Goal: Task Accomplishment & Management: Manage account settings

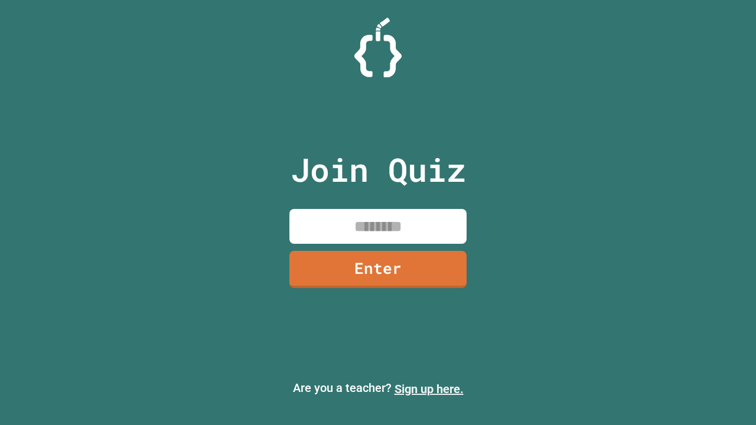
click at [429, 389] on link "Sign up here." at bounding box center [428, 389] width 69 height 14
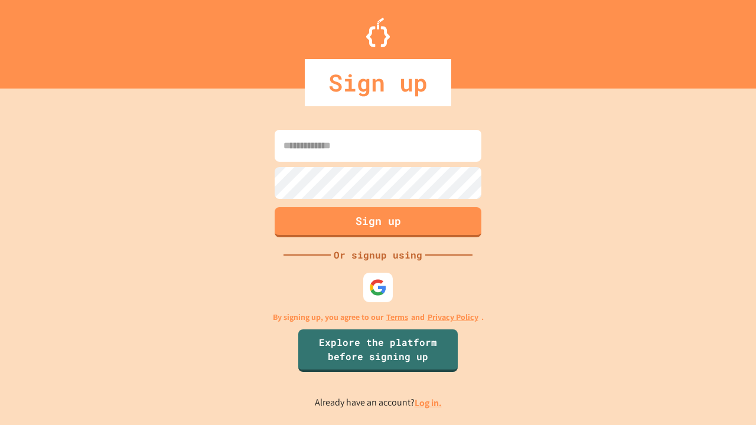
click at [429, 403] on link "Log in." at bounding box center [427, 403] width 27 height 12
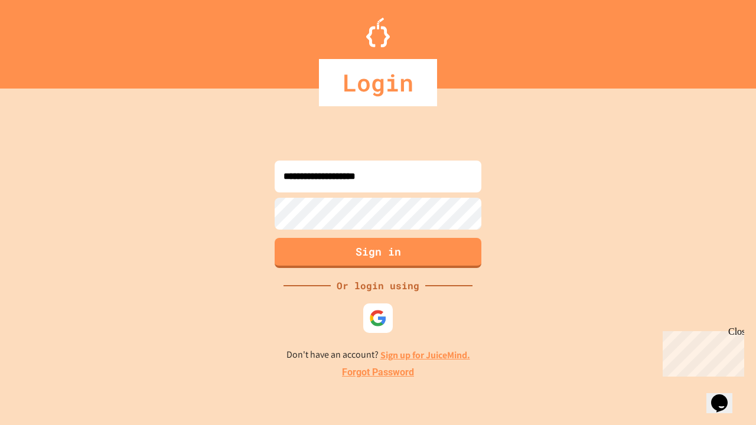
type input "**********"
